Goal: Task Accomplishment & Management: Manage account settings

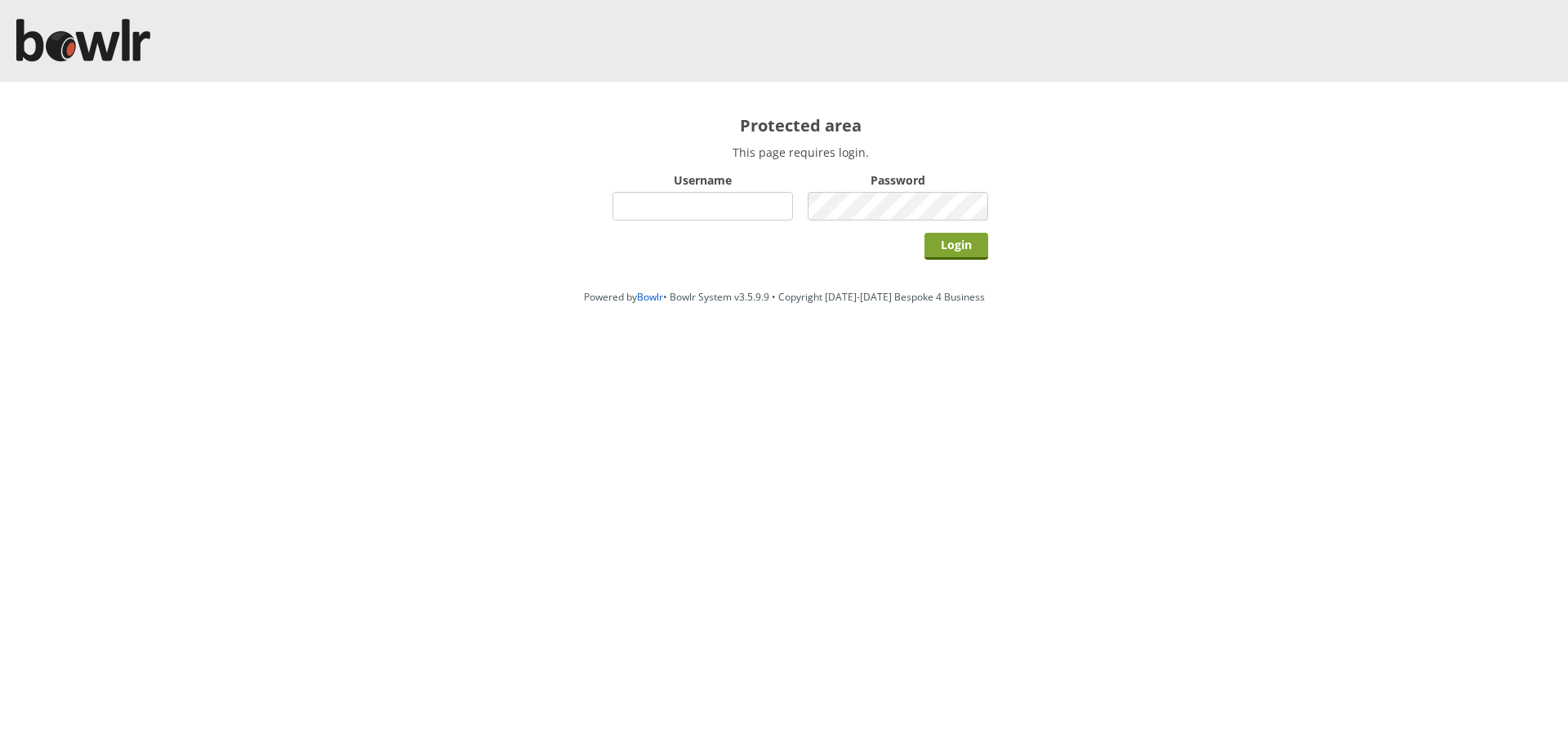
type input "hornseaindoorbowlsclub"
click at [960, 241] on input "Login" at bounding box center [956, 245] width 64 height 27
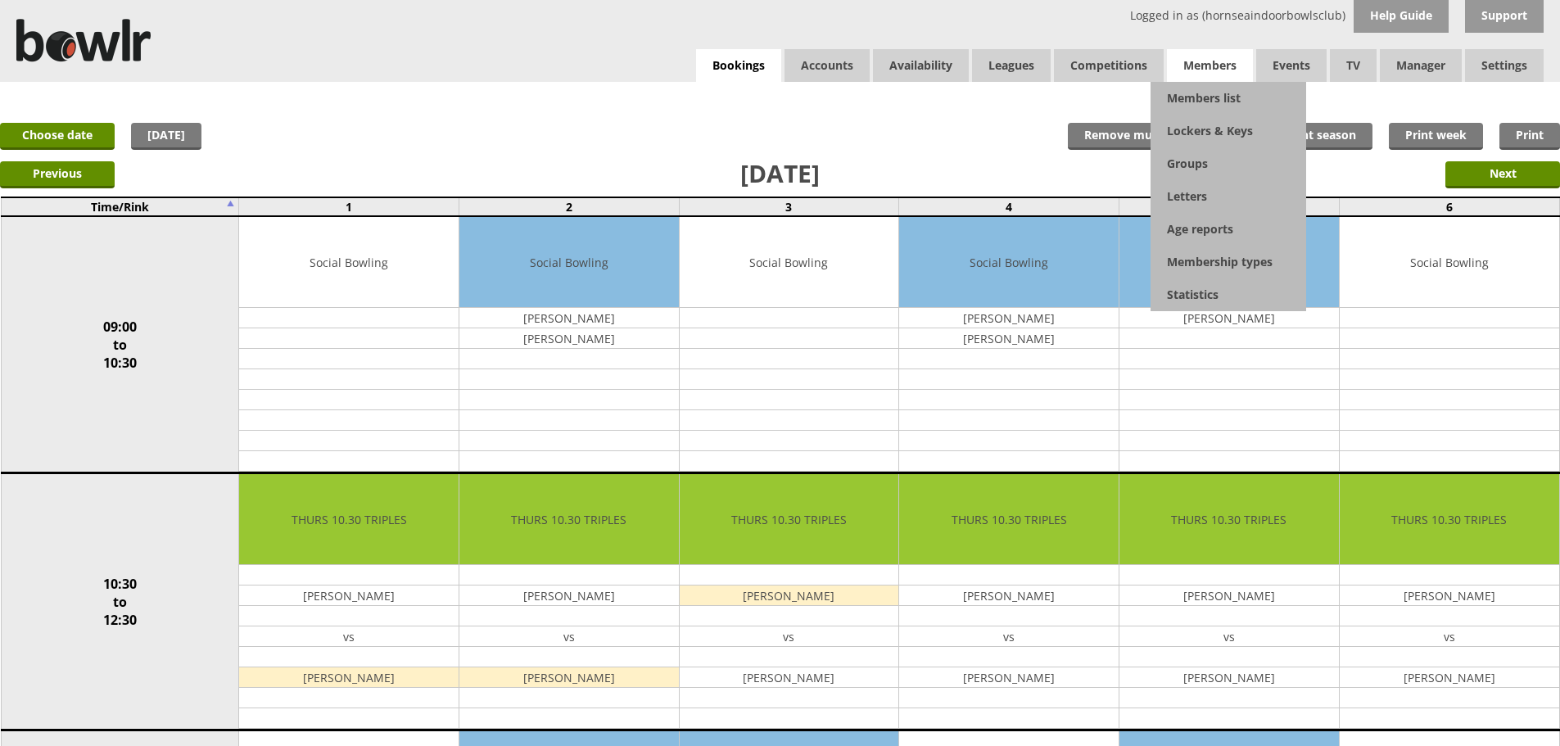
click at [1196, 70] on span "Members" at bounding box center [1210, 65] width 86 height 33
click at [1201, 104] on link "Members list" at bounding box center [1229, 98] width 156 height 33
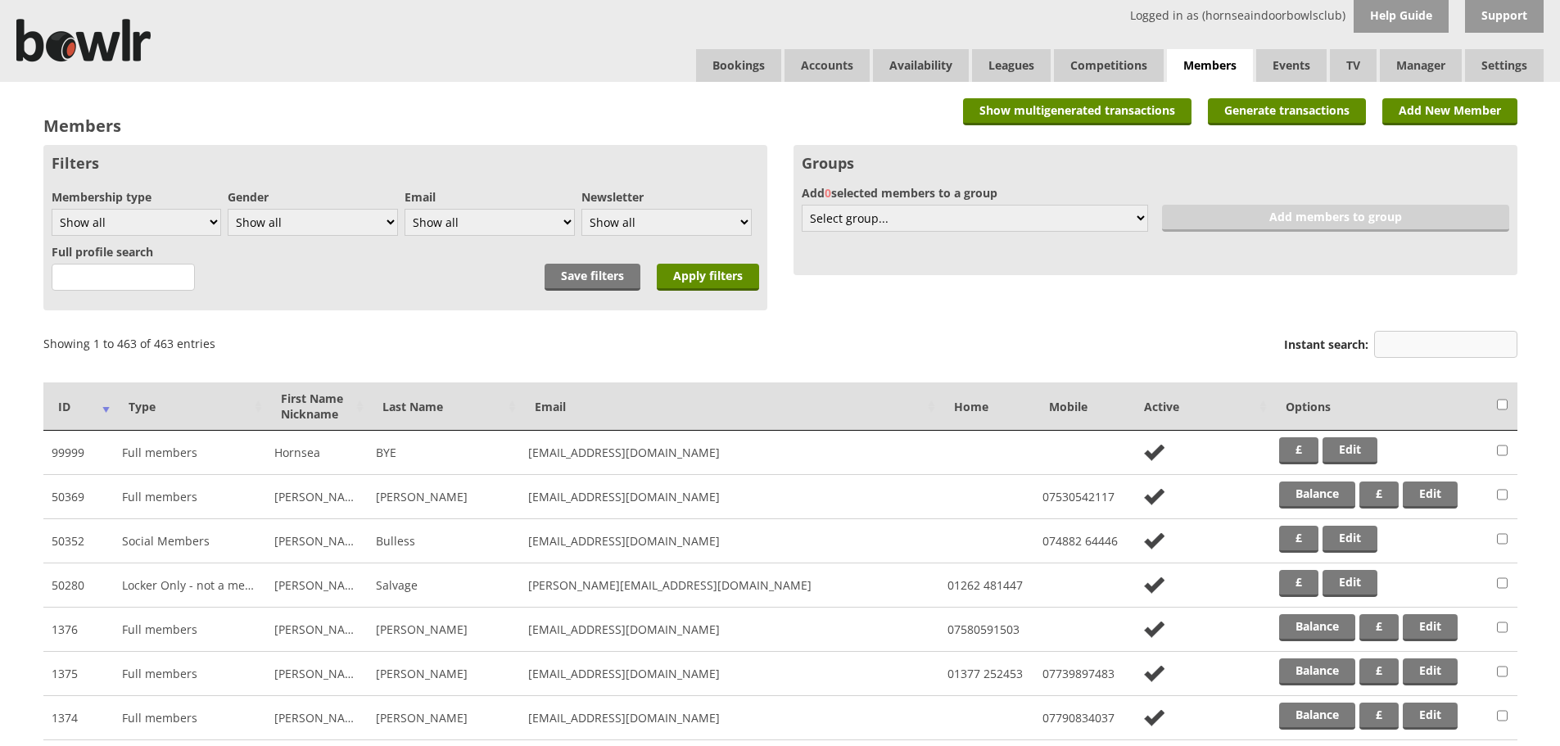
click at [1419, 342] on input "Instant search:" at bounding box center [1445, 344] width 143 height 27
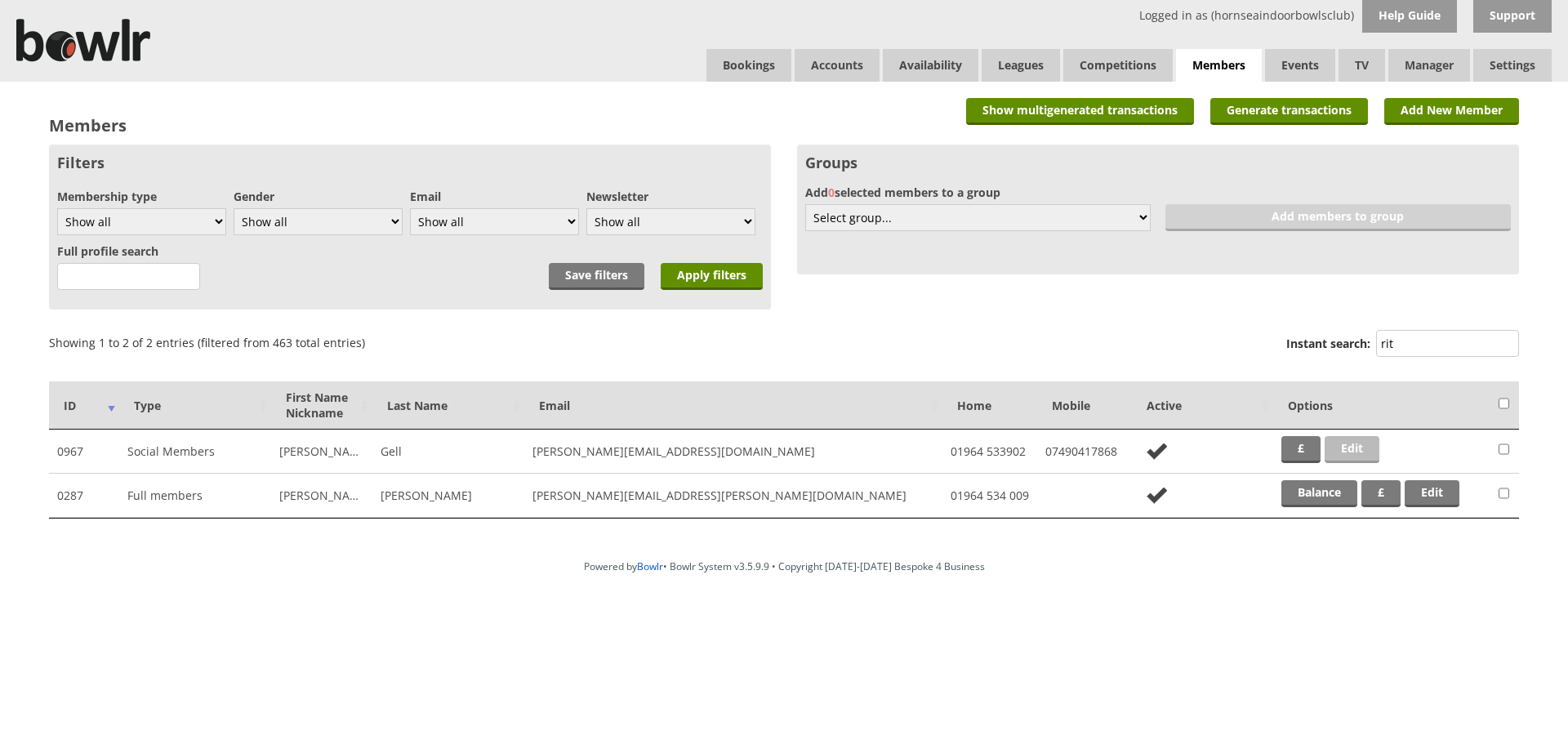
type input "rit"
click at [1365, 453] on link "Edit" at bounding box center [1351, 449] width 55 height 27
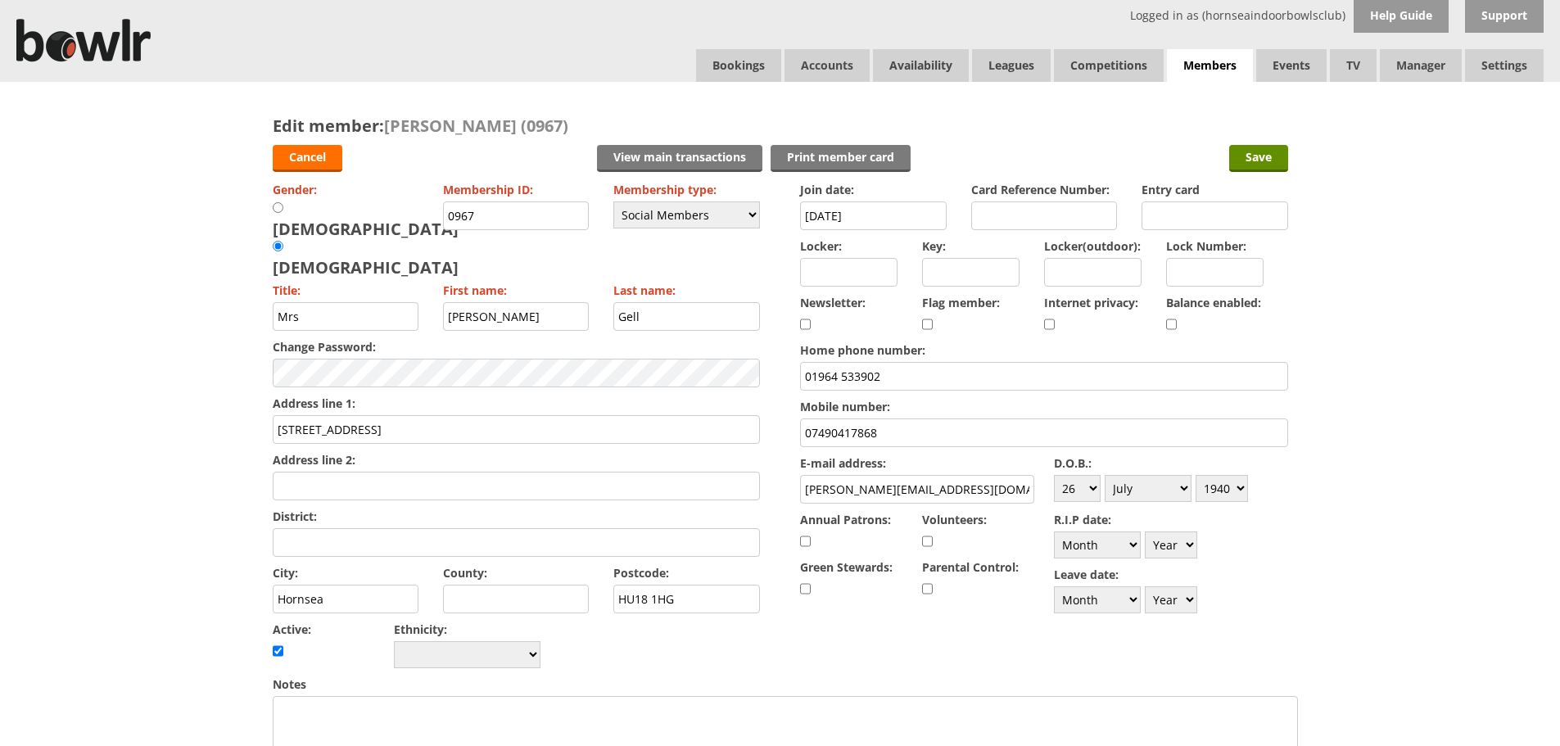
click at [841, 488] on input "[PERSON_NAME][EMAIL_ADDRESS][DOMAIN_NAME]" at bounding box center [917, 489] width 234 height 29
click at [843, 487] on input "ritagell.plus.com" at bounding box center [917, 489] width 234 height 29
click at [845, 489] on input "ritagell.plus.com" at bounding box center [917, 489] width 234 height 29
click at [862, 488] on input "ritagellplus.com" at bounding box center [917, 489] width 234 height 29
type input "[EMAIL_ADDRESS][DOMAIN_NAME]"
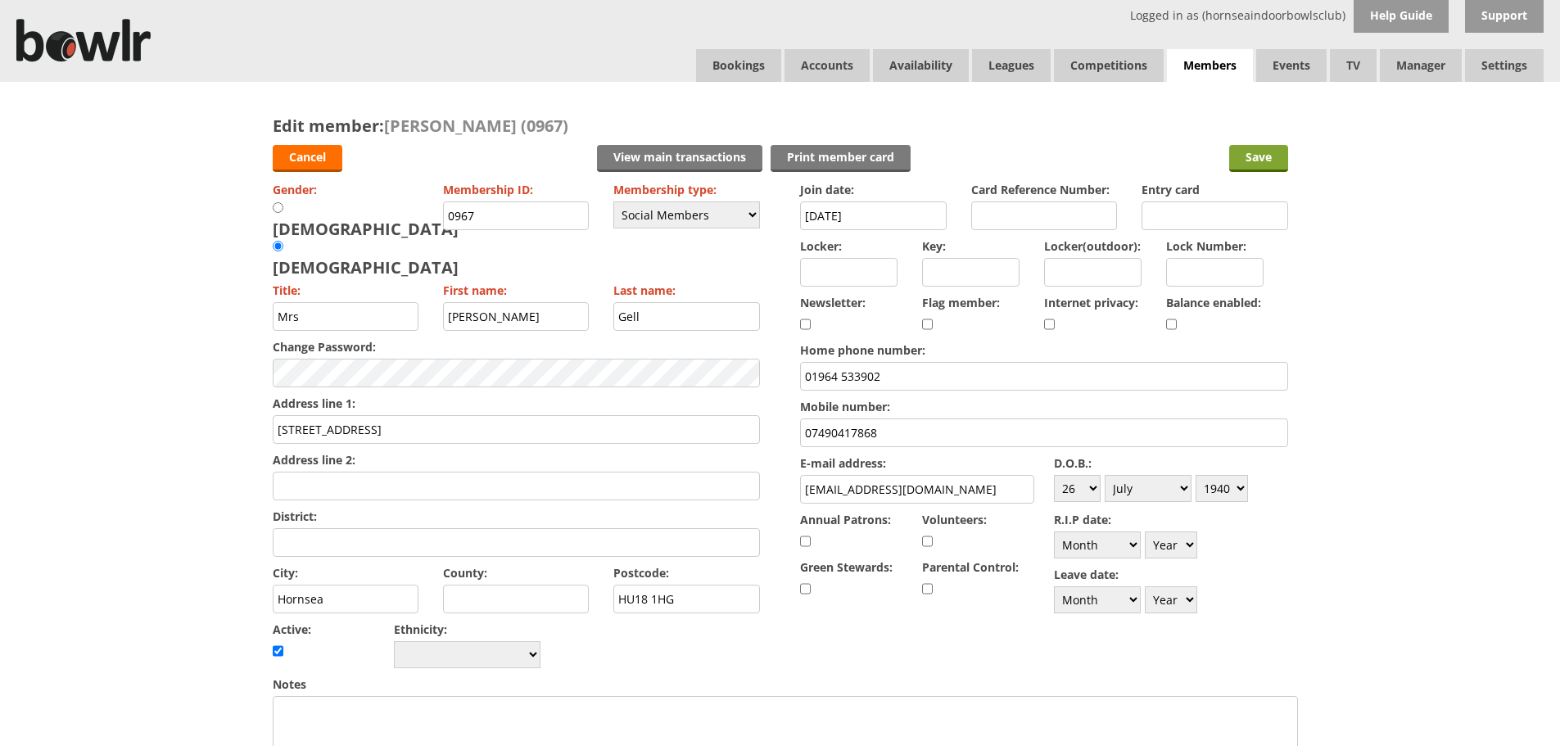
click at [1270, 158] on input "Save" at bounding box center [1258, 158] width 59 height 27
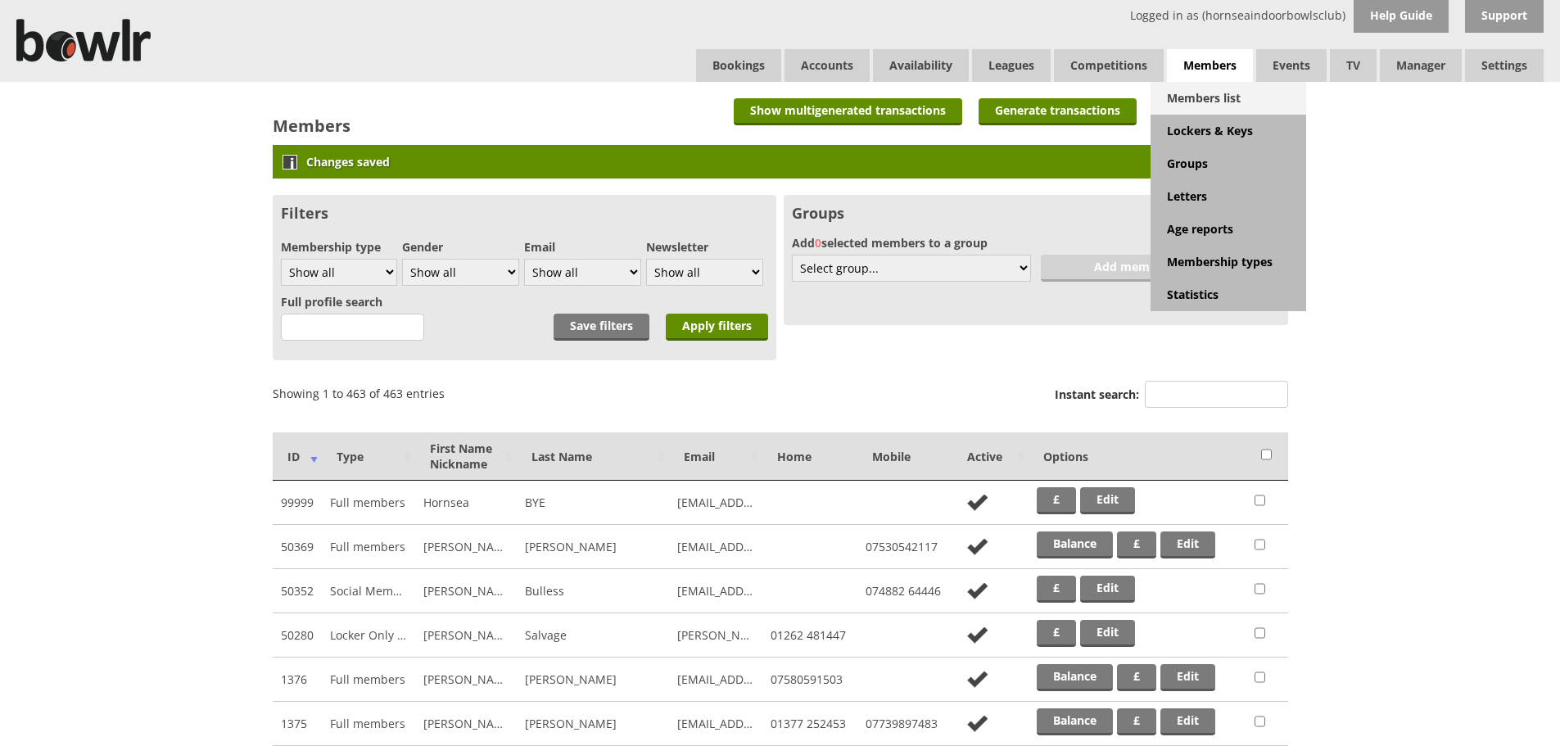
click at [1216, 96] on link "Members list" at bounding box center [1229, 98] width 156 height 33
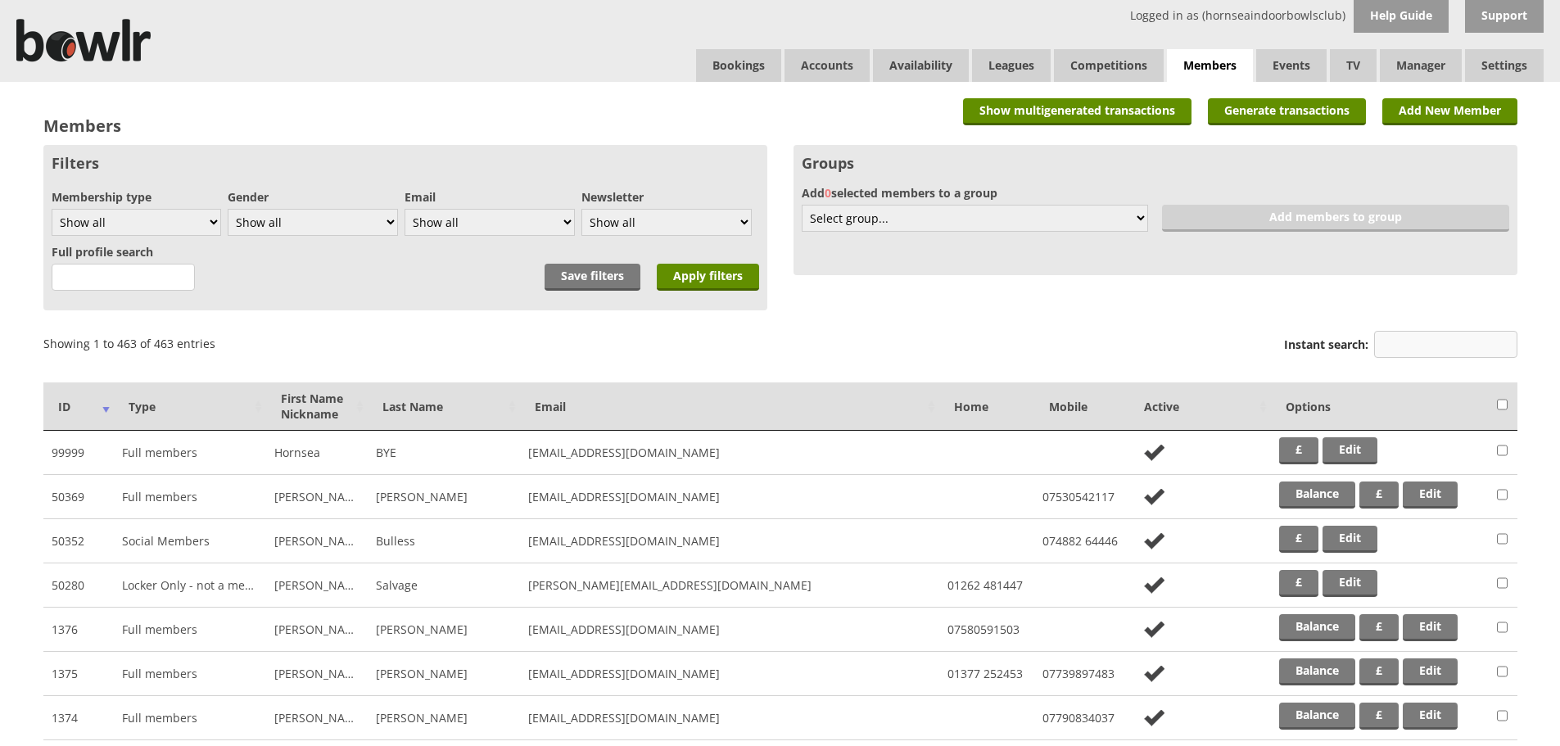
click at [1416, 345] on input "Instant search:" at bounding box center [1445, 344] width 143 height 27
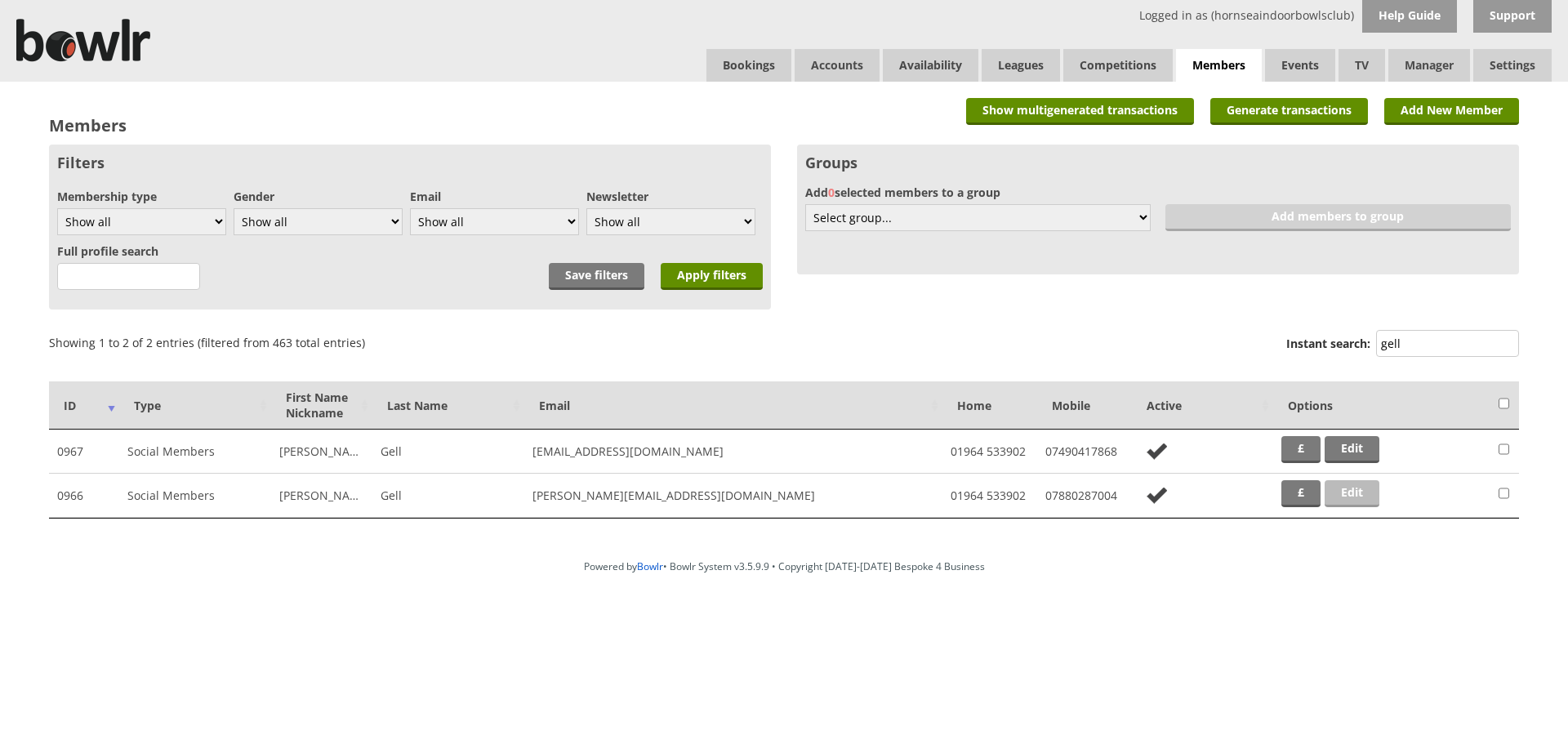
type input "gell"
click at [1365, 497] on link "Edit" at bounding box center [1351, 494] width 55 height 27
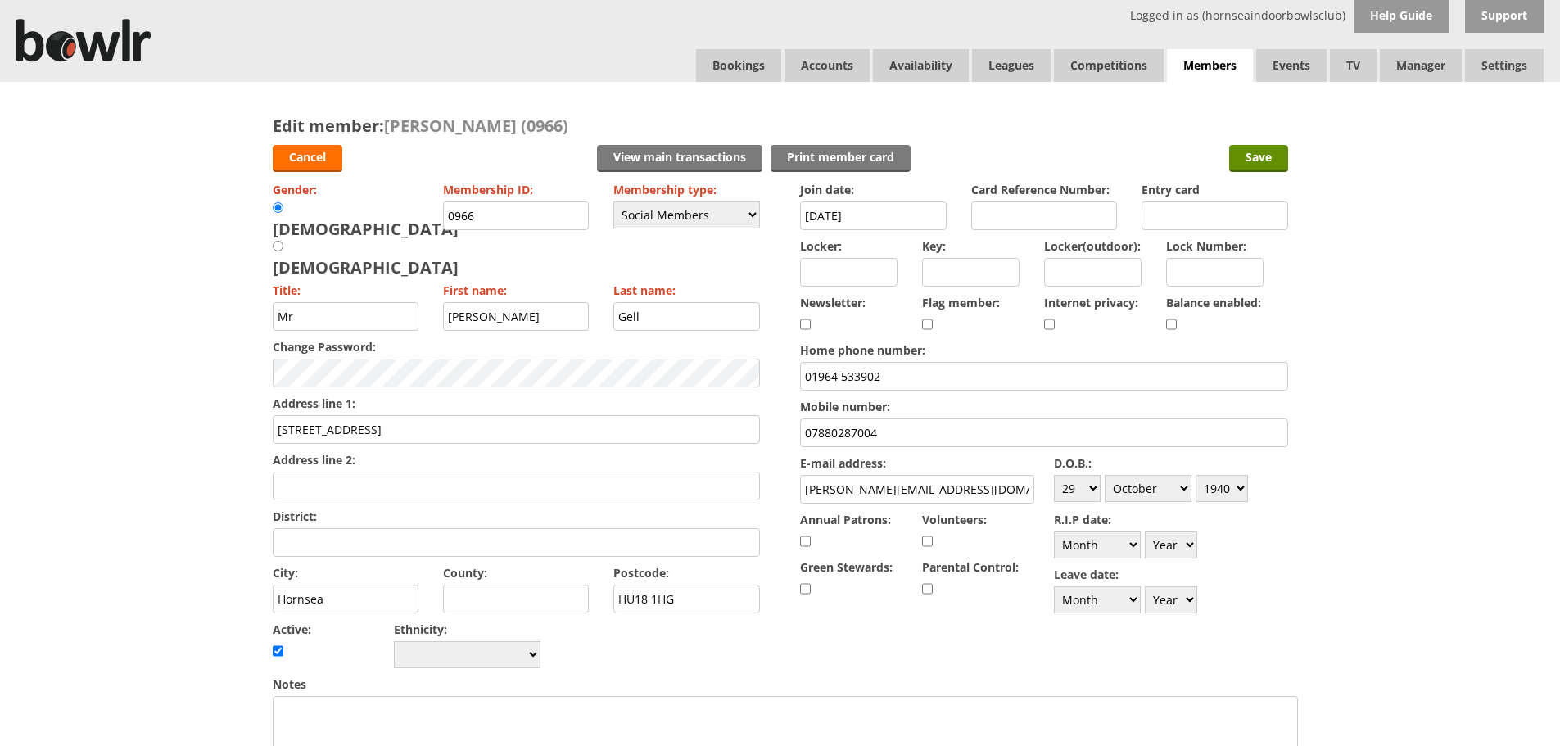
drag, startPoint x: 902, startPoint y: 486, endPoint x: 805, endPoint y: 483, distance: 96.7
click at [805, 483] on input "[PERSON_NAME][EMAIL_ADDRESS][DOMAIN_NAME]" at bounding box center [917, 489] width 234 height 29
click at [973, 493] on input "[EMAIL_ADDRESS][DOMAIN_NAME]" at bounding box center [917, 489] width 234 height 29
type input "[EMAIL_ADDRESS][DOMAIN_NAME]"
click at [1252, 156] on input "Save" at bounding box center [1258, 158] width 59 height 27
